Goal: Information Seeking & Learning: Learn about a topic

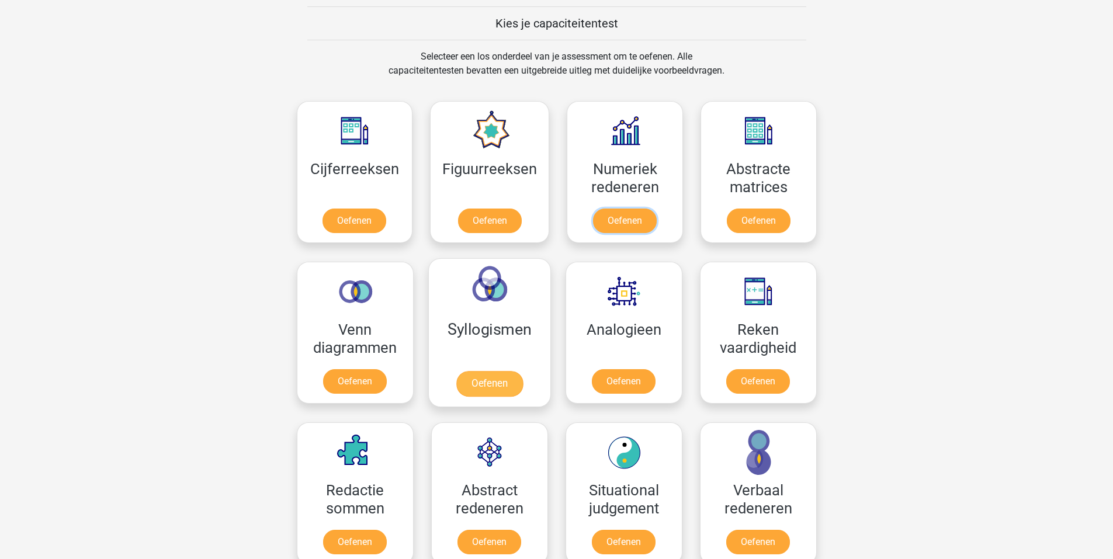
scroll to position [418, 0]
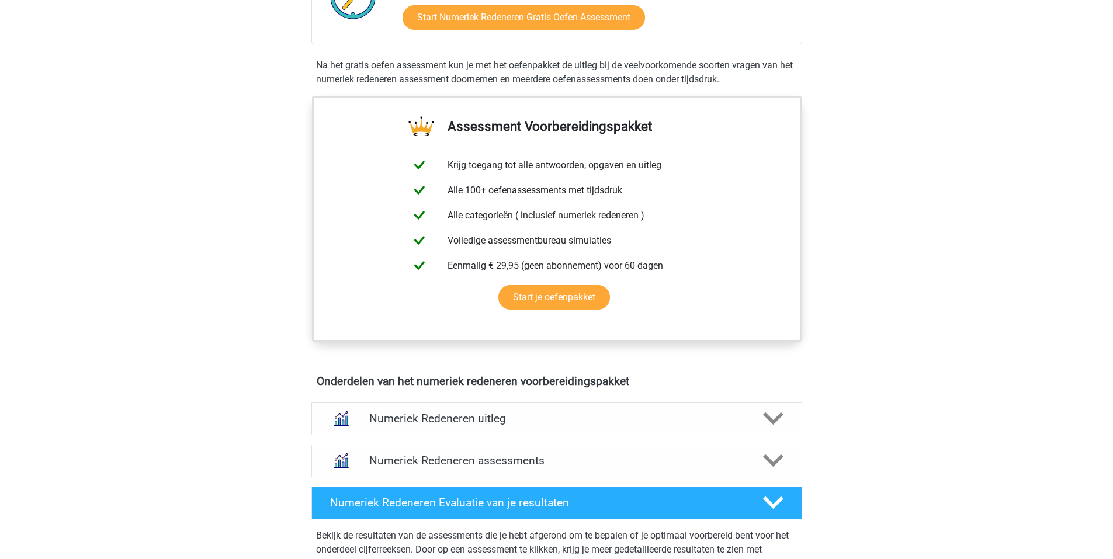
scroll to position [409, 0]
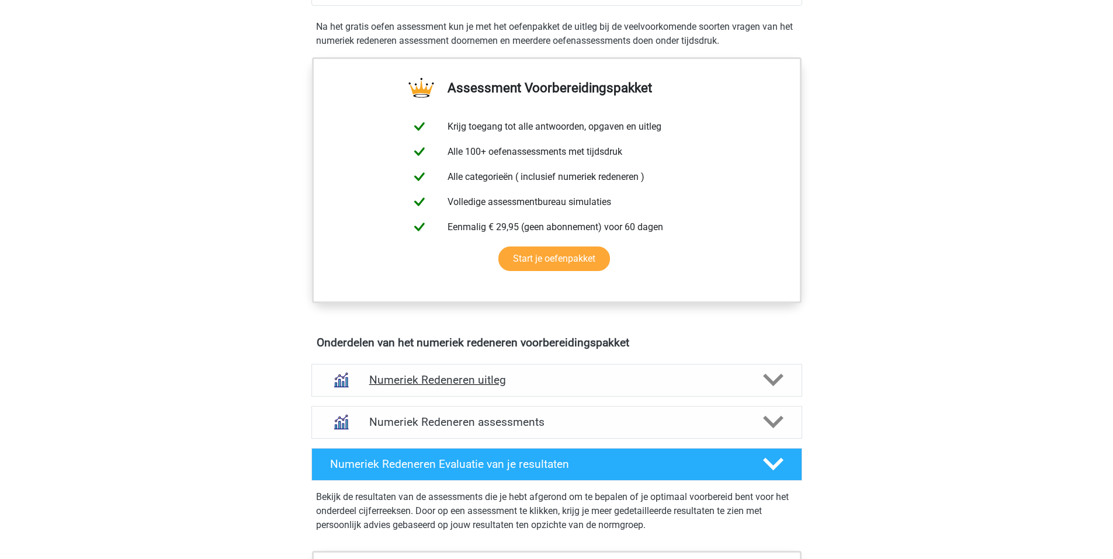
click at [773, 378] on icon at bounding box center [773, 380] width 20 height 20
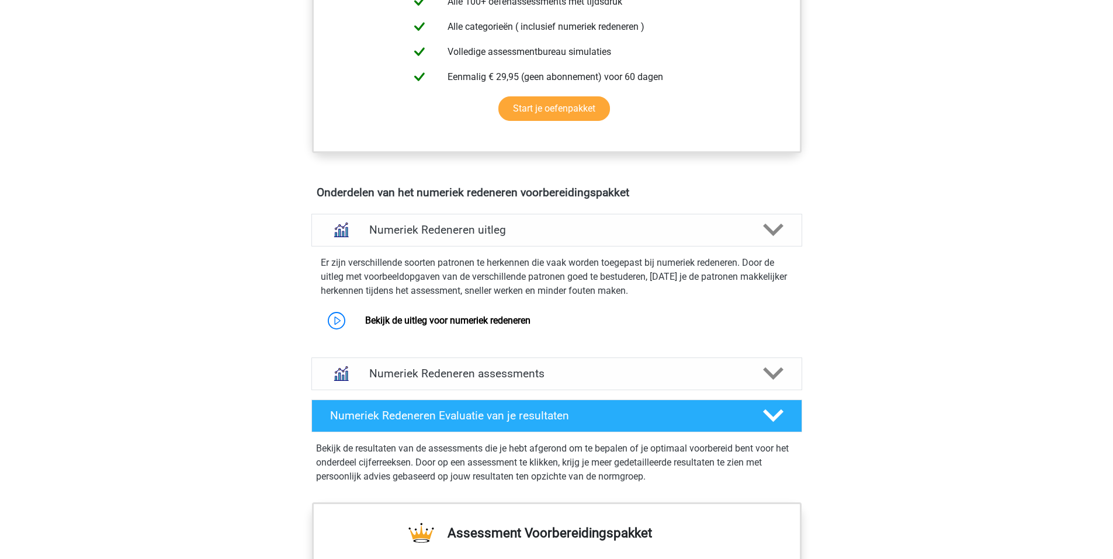
scroll to position [642, 0]
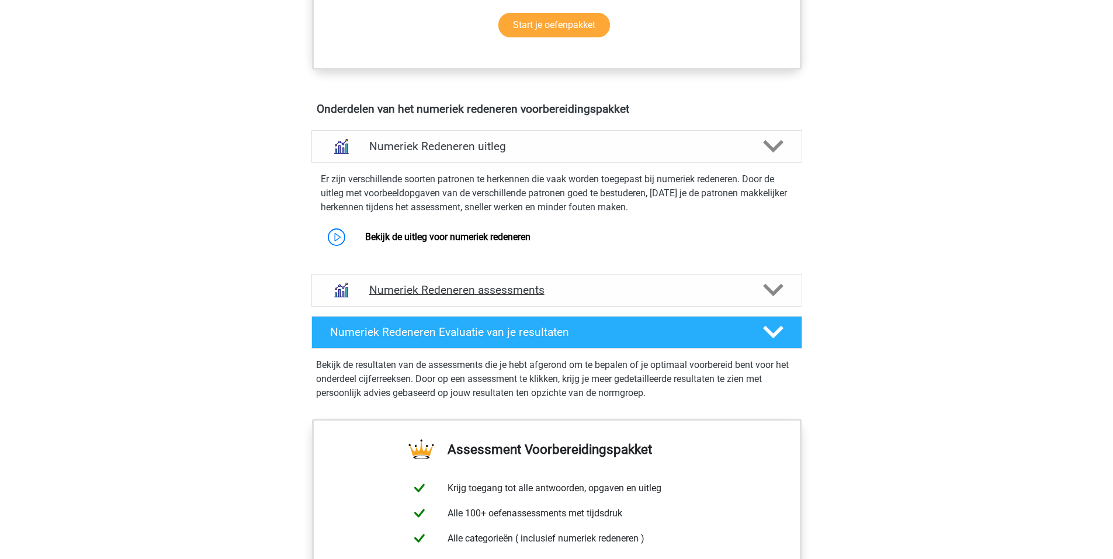
click at [775, 290] on polygon at bounding box center [773, 290] width 20 height 13
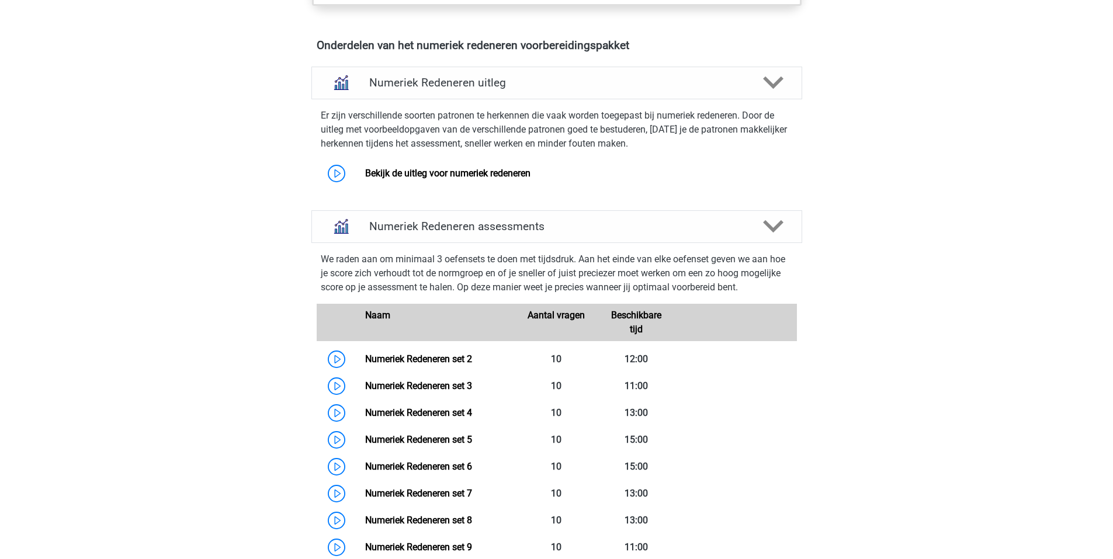
scroll to position [701, 0]
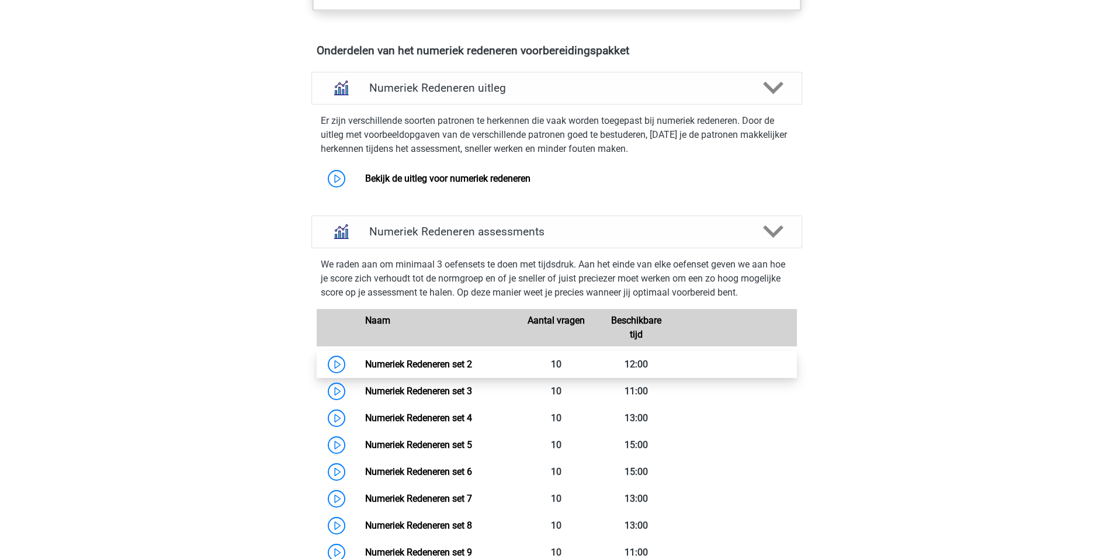
click at [365, 364] on link "Numeriek Redeneren set 2" at bounding box center [418, 364] width 107 height 11
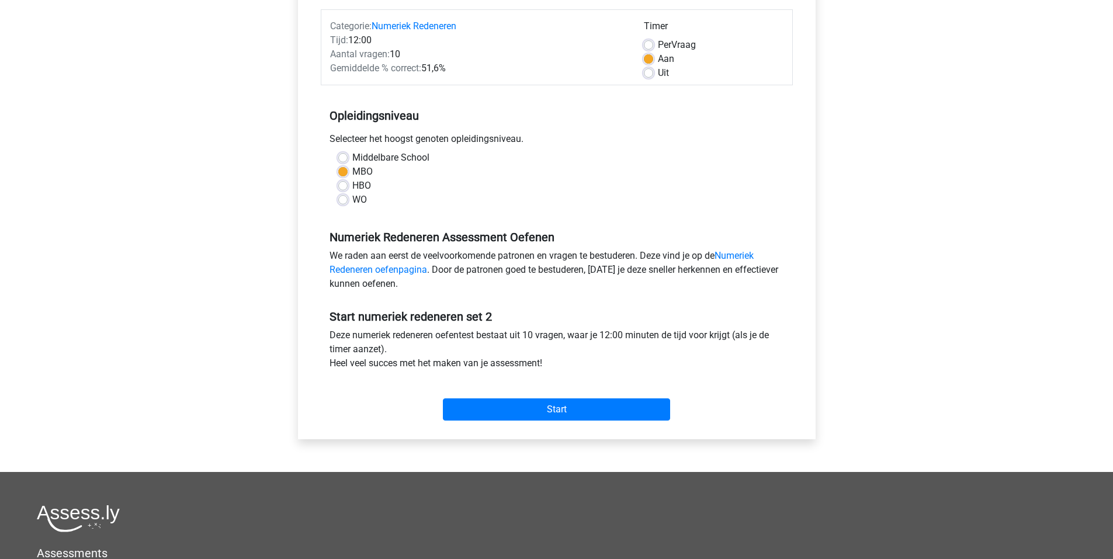
scroll to position [175, 0]
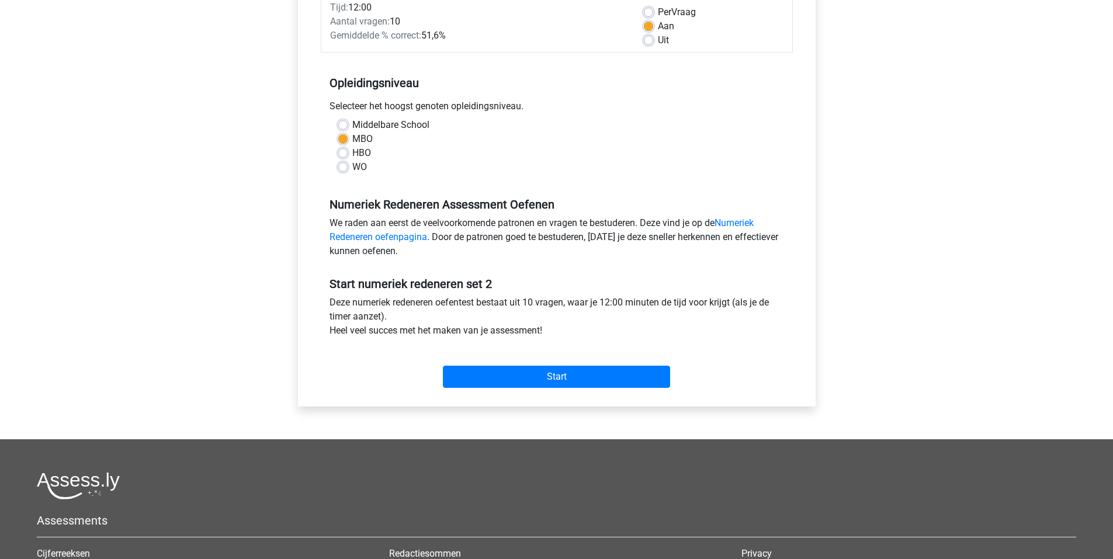
click at [597, 389] on div "Start" at bounding box center [557, 367] width 472 height 50
click at [602, 385] on input "Start" at bounding box center [556, 377] width 227 height 22
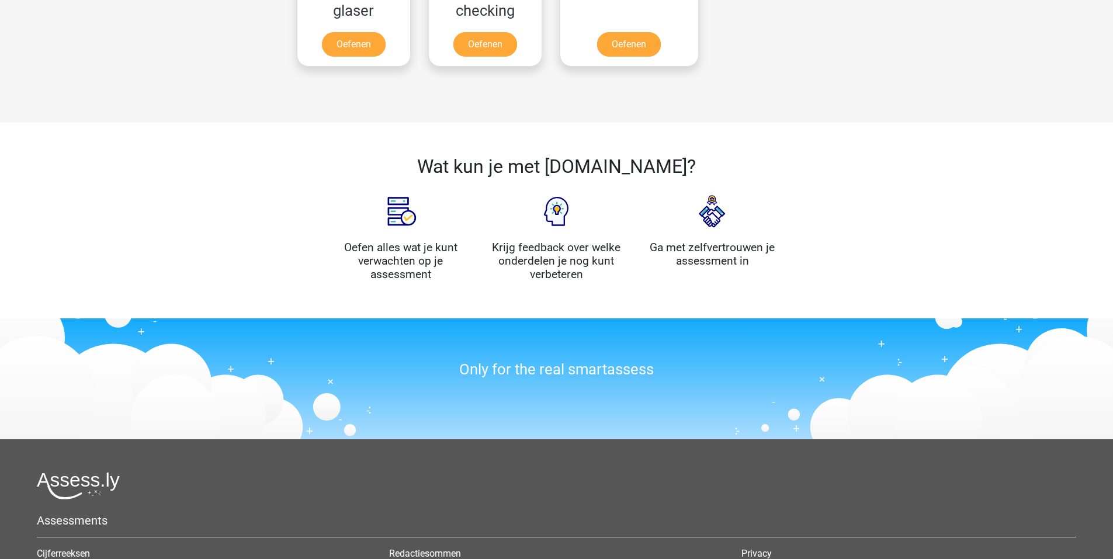
scroll to position [1227, 0]
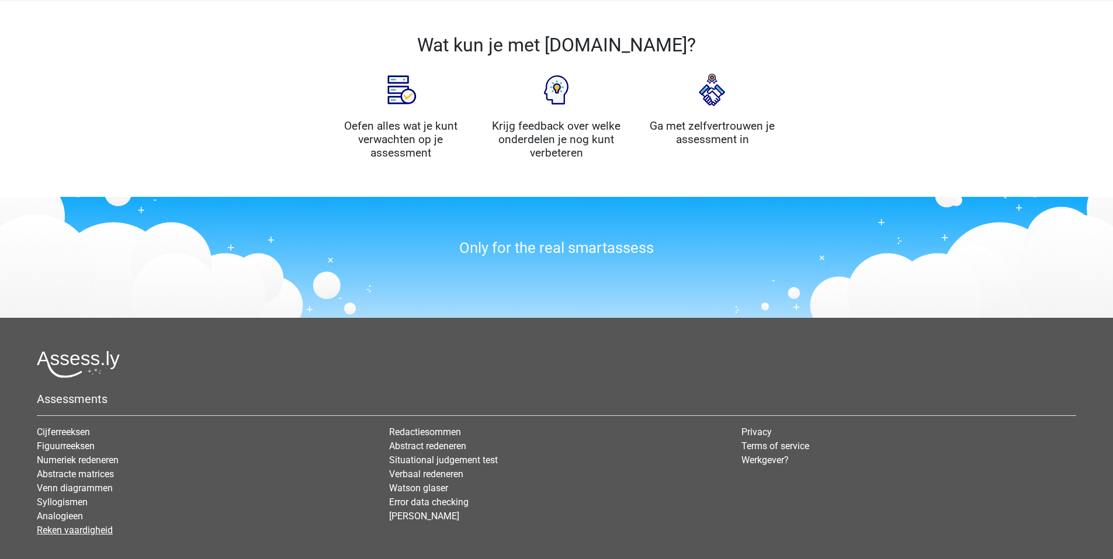
click at [78, 528] on link "Reken vaardigheid" at bounding box center [75, 529] width 76 height 11
click at [95, 457] on link "Numeriek redeneren" at bounding box center [78, 459] width 82 height 11
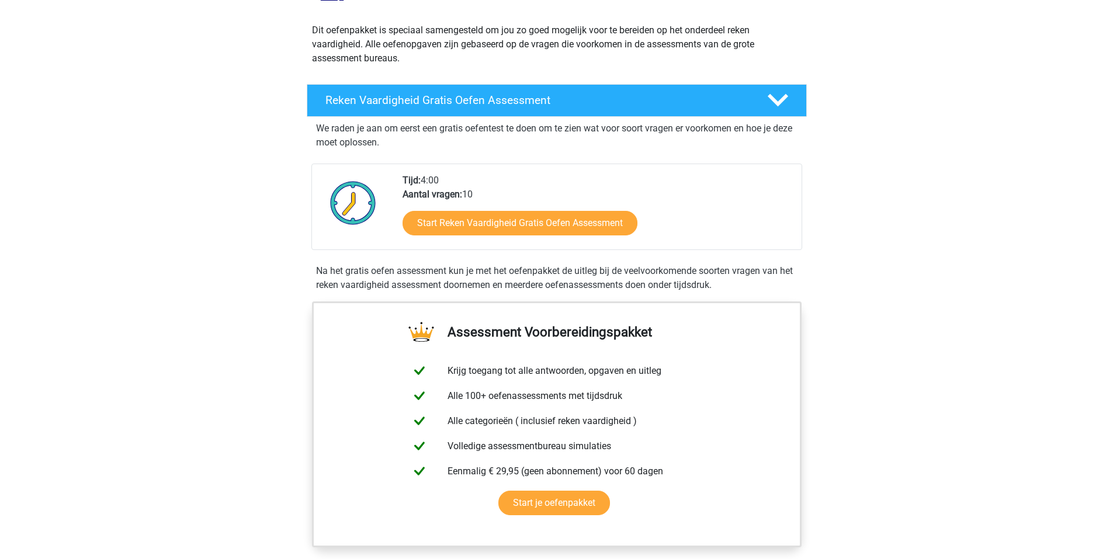
scroll to position [175, 0]
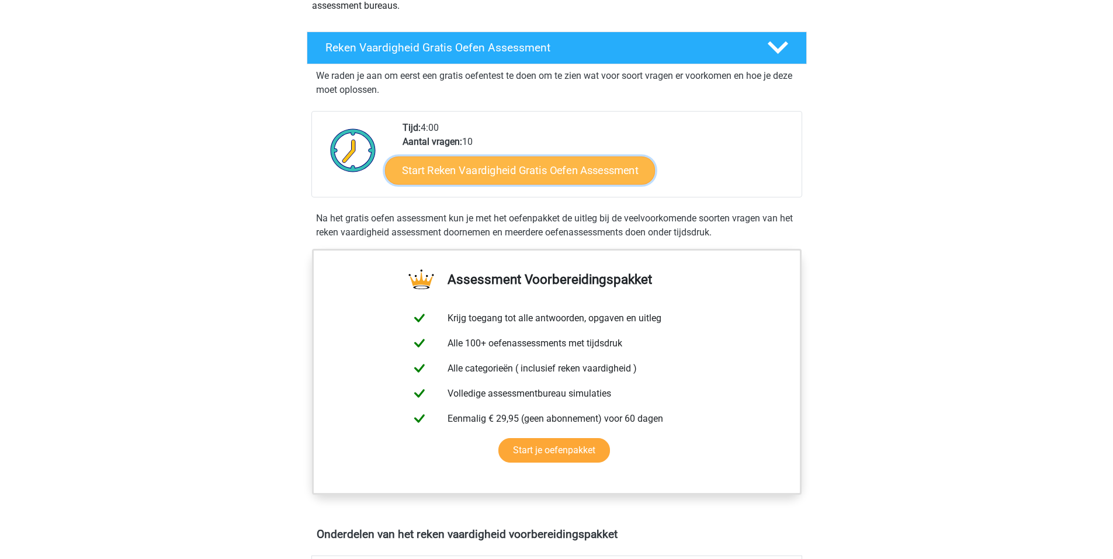
click at [596, 178] on link "Start Reken Vaardigheid Gratis Oefen Assessment" at bounding box center [520, 170] width 270 height 28
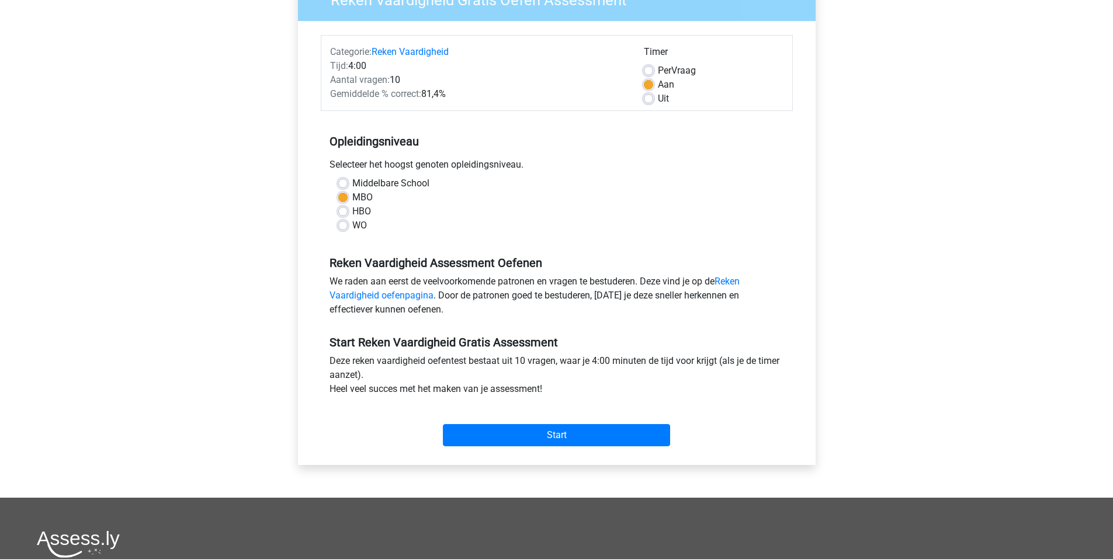
scroll to position [234, 0]
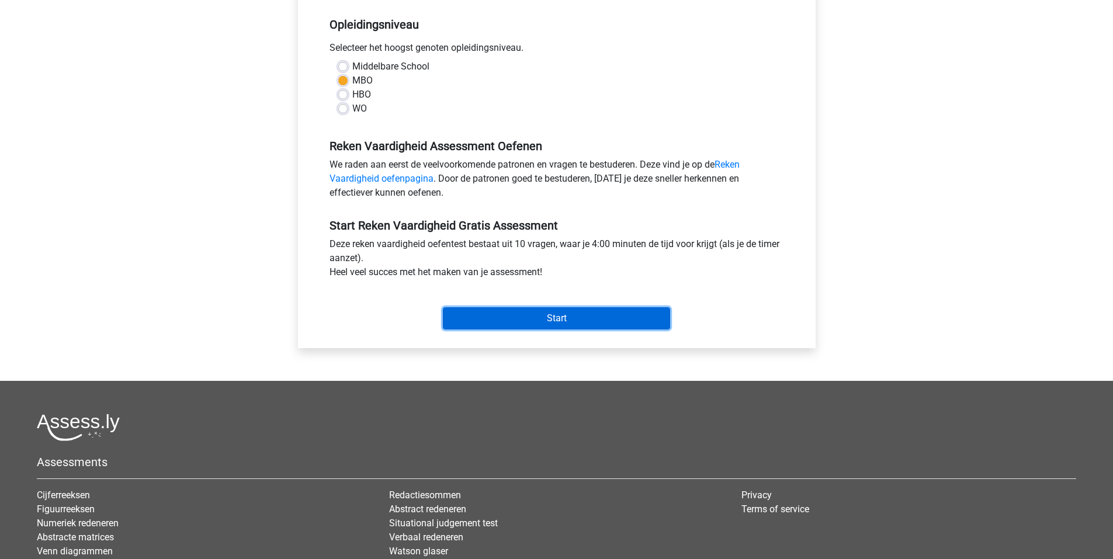
click at [626, 311] on input "Start" at bounding box center [556, 318] width 227 height 22
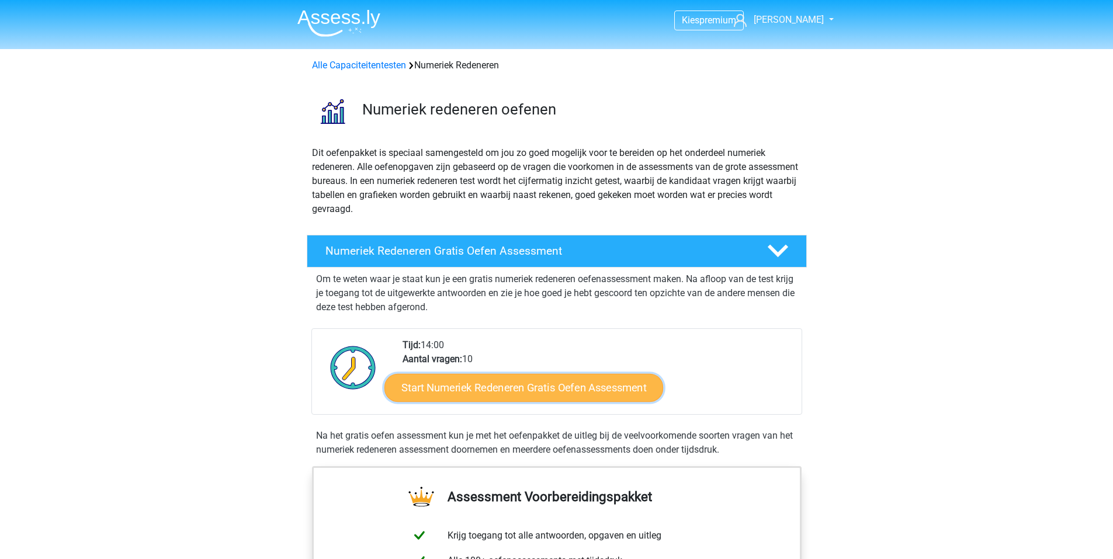
click at [464, 397] on link "Start Numeriek Redeneren Gratis Oefen Assessment" at bounding box center [523, 387] width 279 height 28
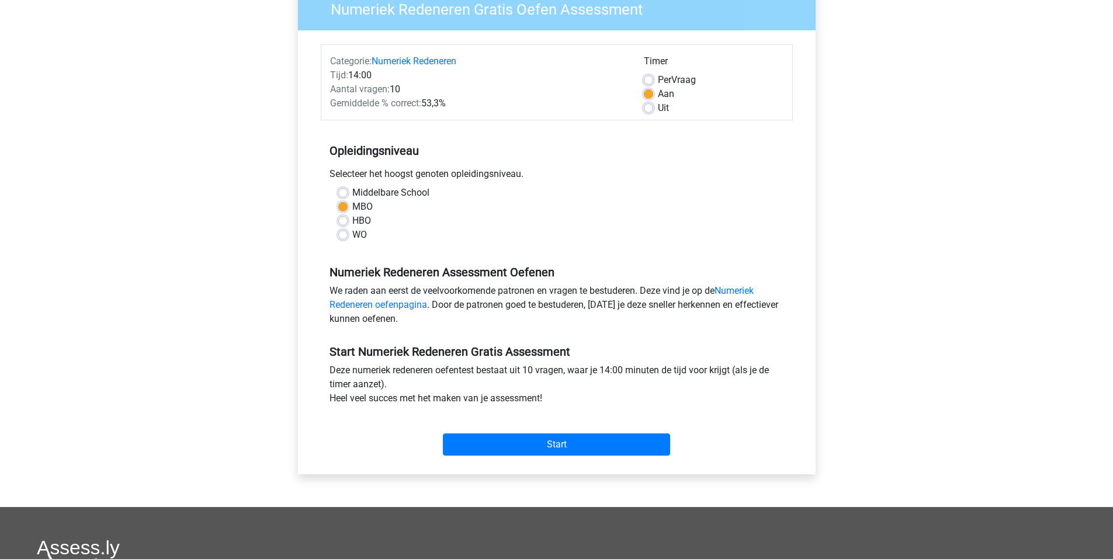
scroll to position [117, 0]
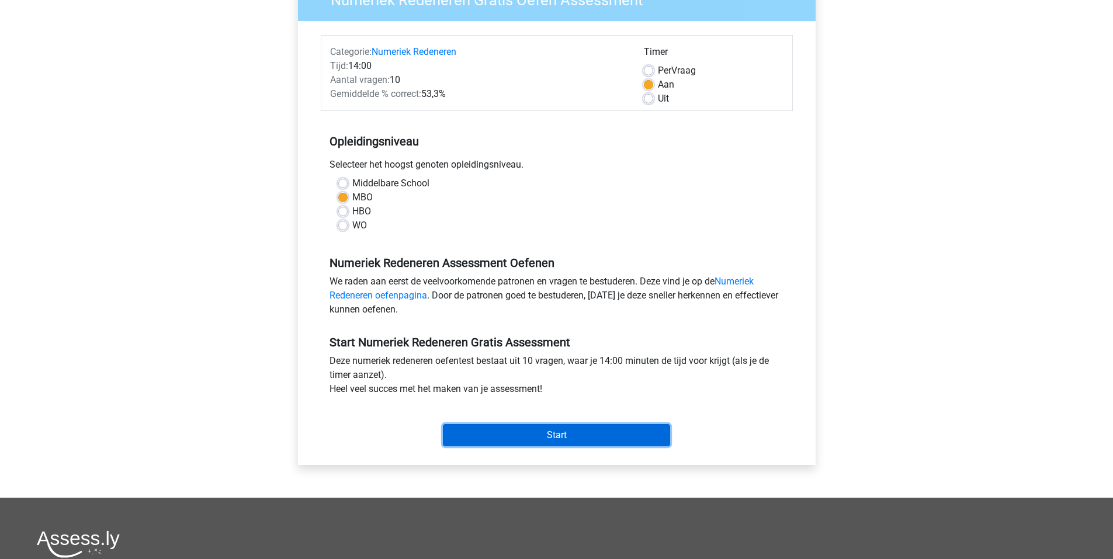
click at [517, 432] on input "Start" at bounding box center [556, 435] width 227 height 22
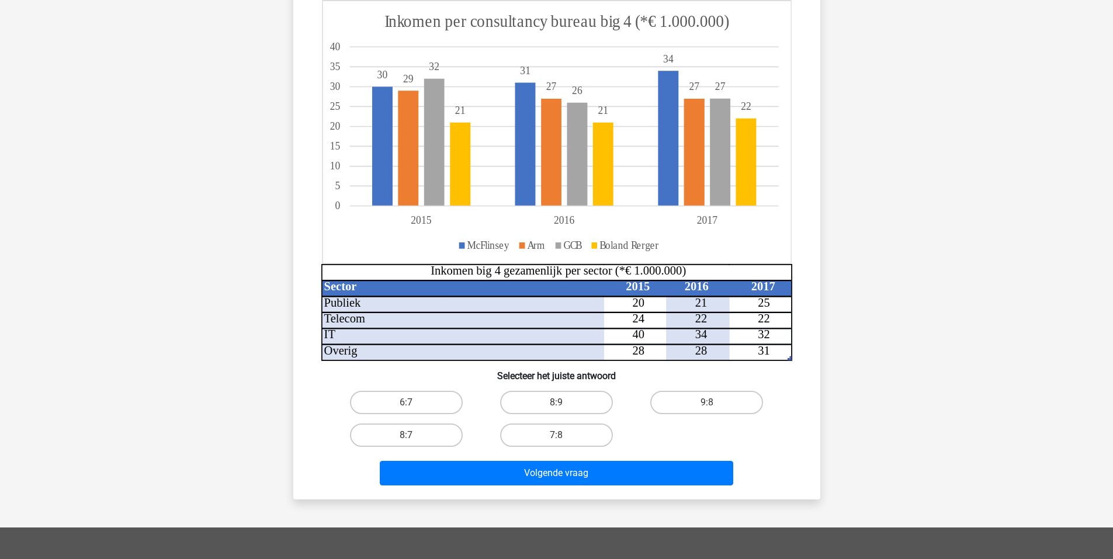
scroll to position [292, 0]
